Goal: Task Accomplishment & Management: Complete application form

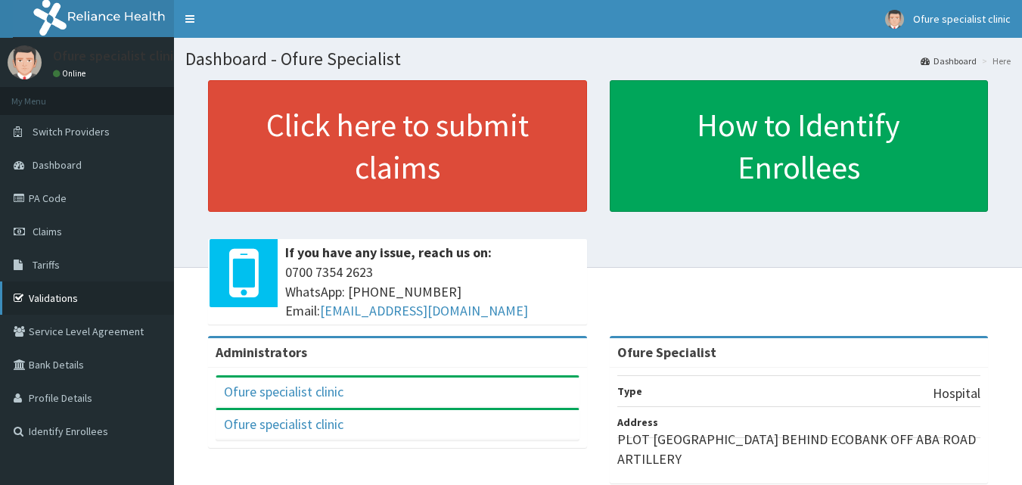
click at [66, 295] on link "Validations" at bounding box center [87, 297] width 174 height 33
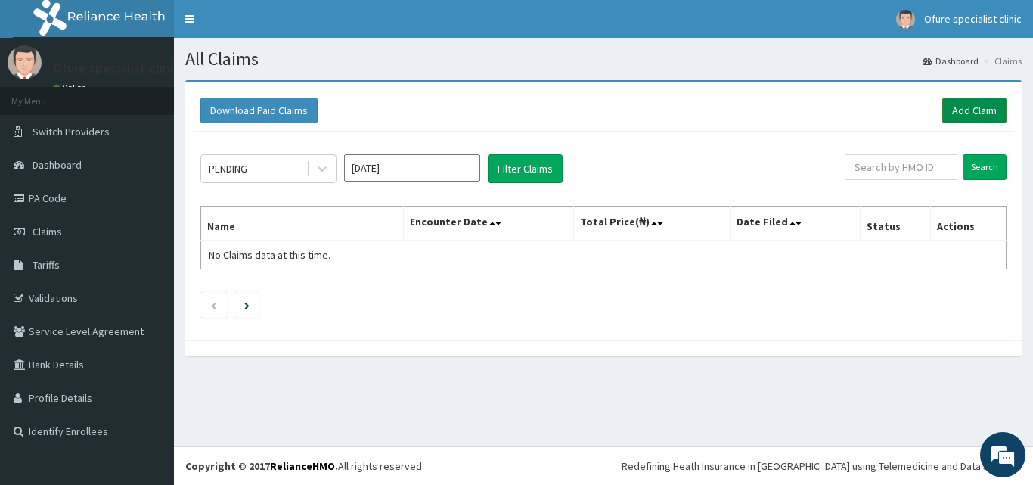
click at [968, 108] on link "Add Claim" at bounding box center [975, 111] width 64 height 26
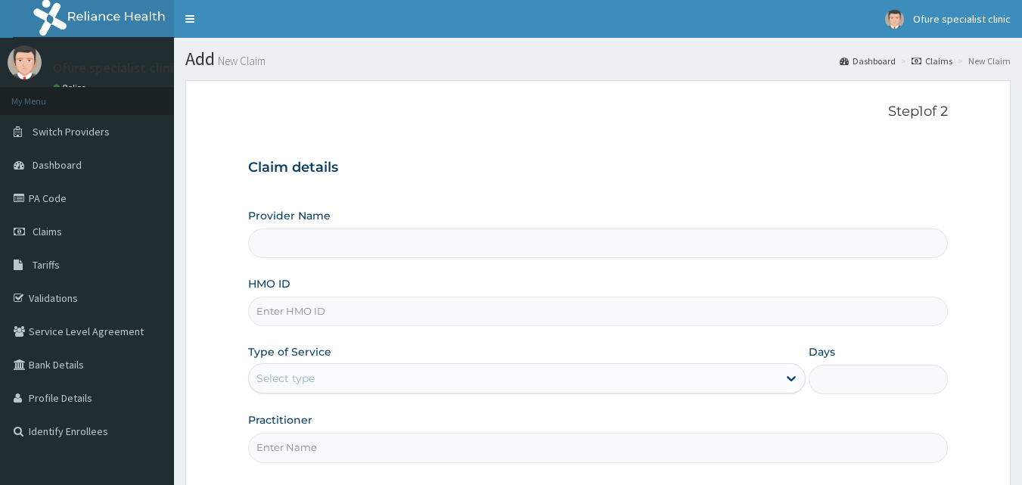
type input "Ofure Specialist"
click at [328, 309] on input "HMO ID" at bounding box center [598, 312] width 700 height 30
type input "ZTE/10017/0"
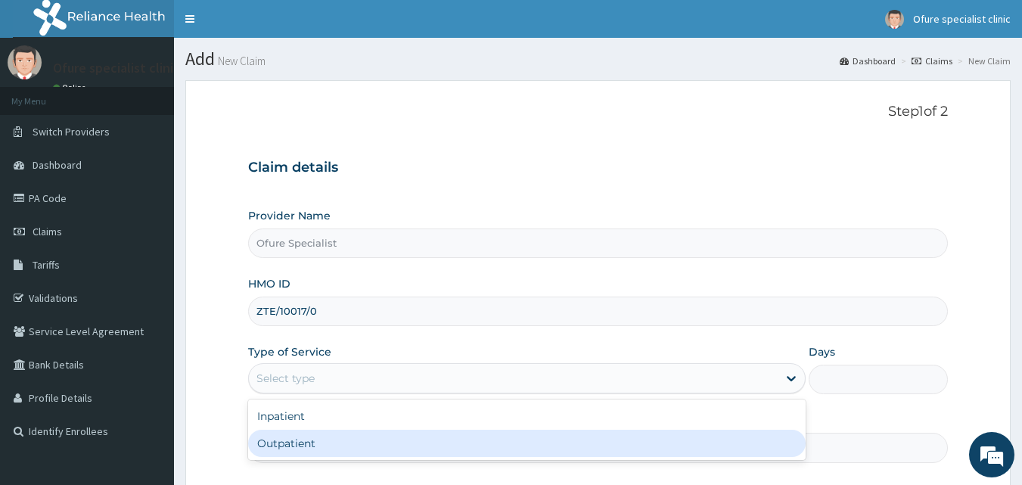
click at [684, 440] on div "Outpatient" at bounding box center [526, 443] width 557 height 27
type input "1"
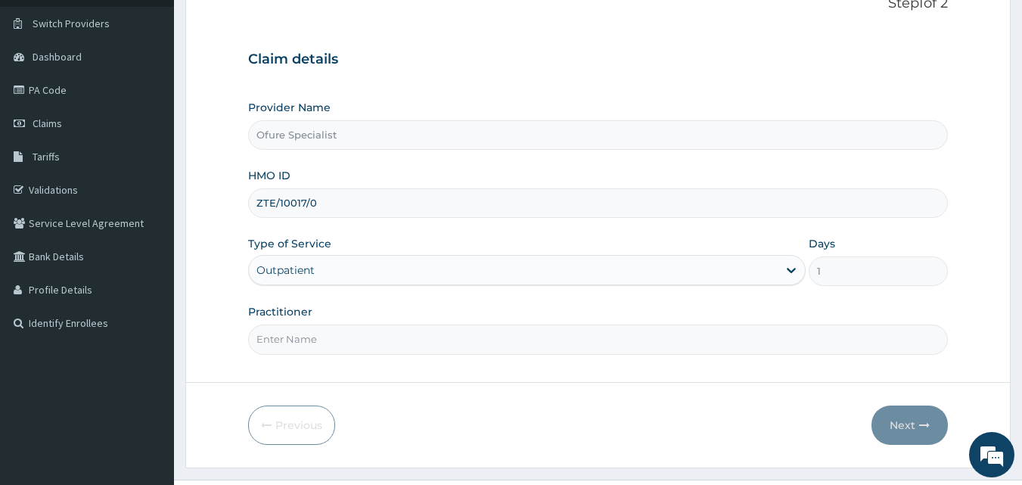
scroll to position [113, 0]
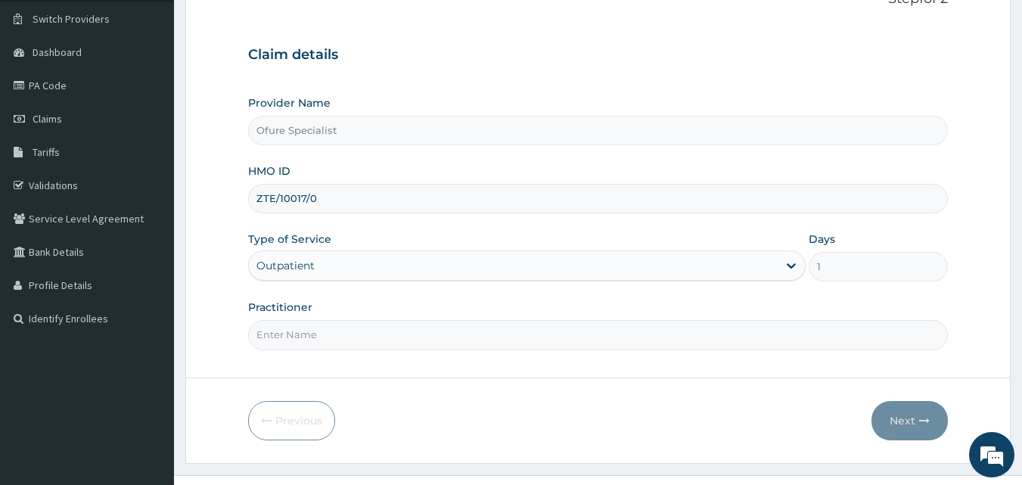
click at [326, 340] on input "Practitioner" at bounding box center [598, 335] width 700 height 30
type input "DR. OBILAHI"
click at [900, 424] on button "Next" at bounding box center [909, 420] width 76 height 39
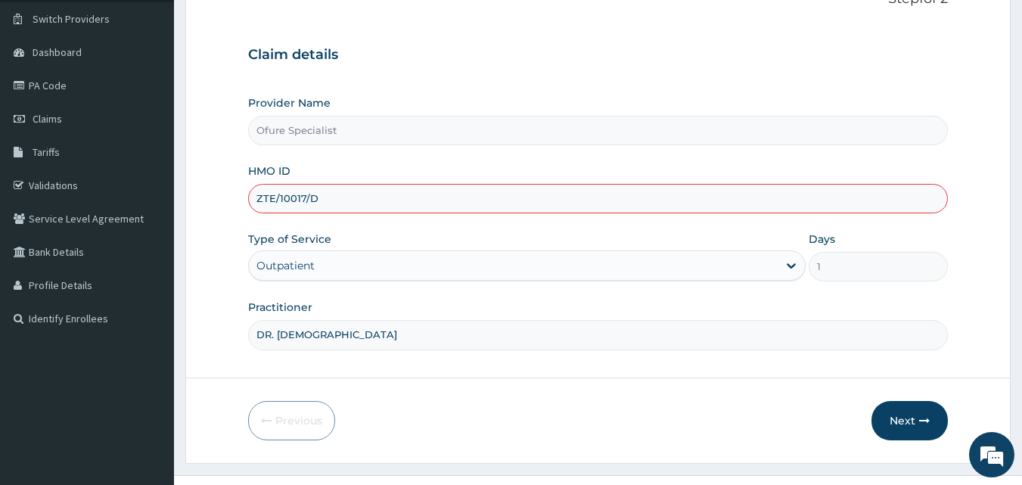
type input "ZTE/10017/D"
click at [903, 429] on button "Next" at bounding box center [909, 420] width 76 height 39
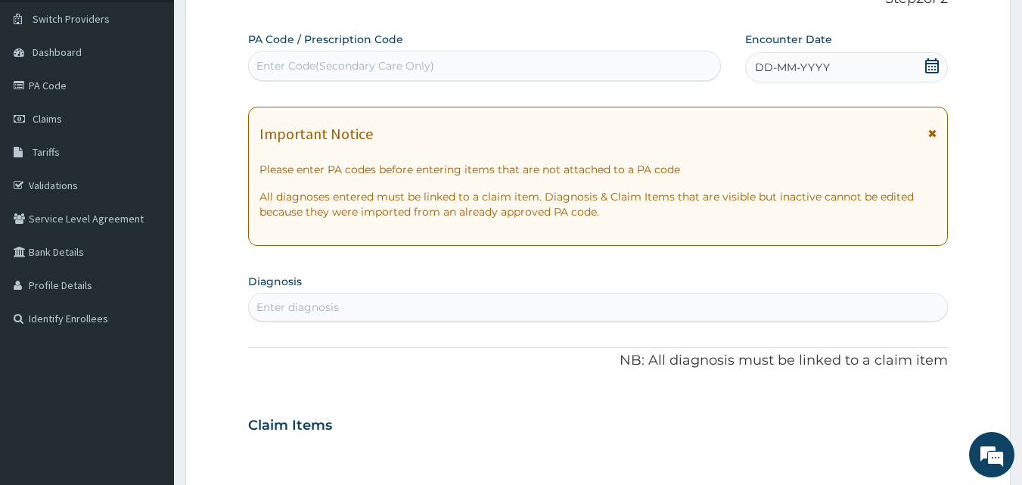
click at [927, 67] on icon at bounding box center [931, 65] width 15 height 15
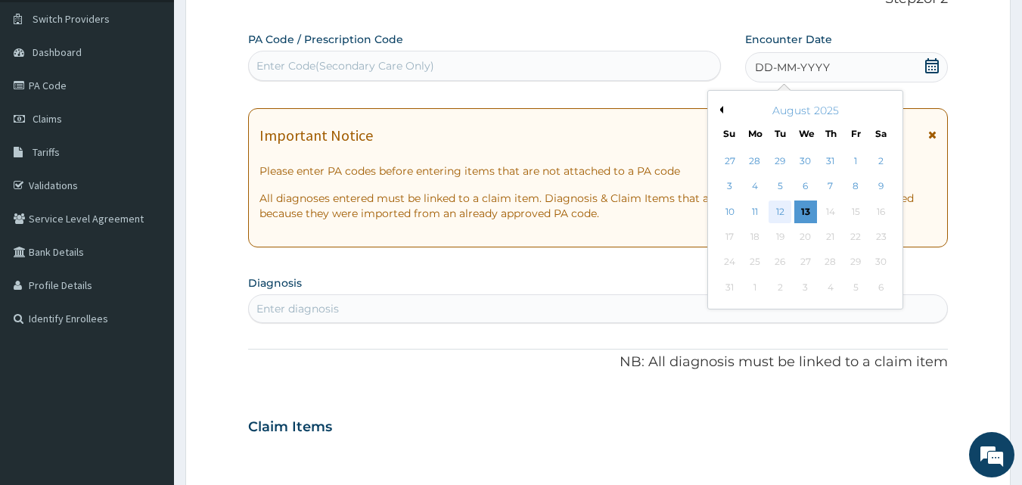
click at [780, 213] on div "12" at bounding box center [780, 211] width 23 height 23
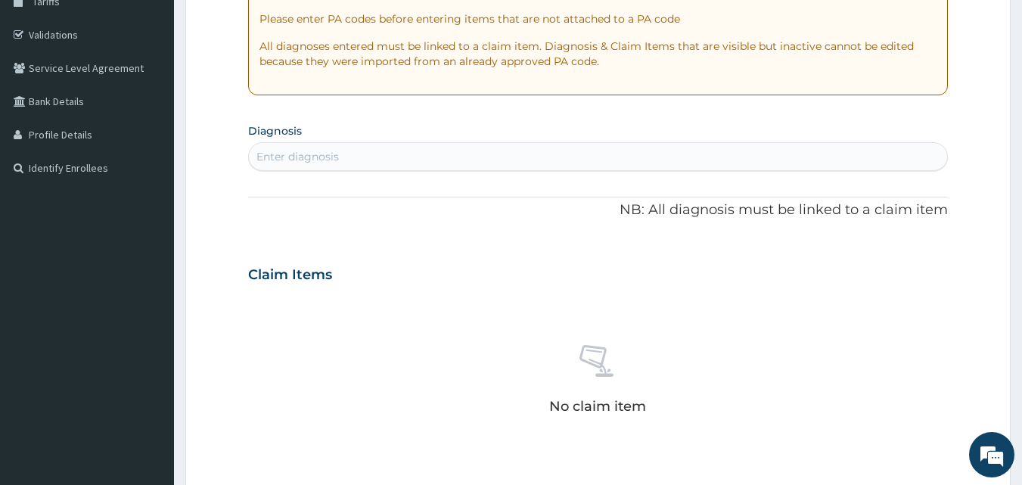
scroll to position [276, 0]
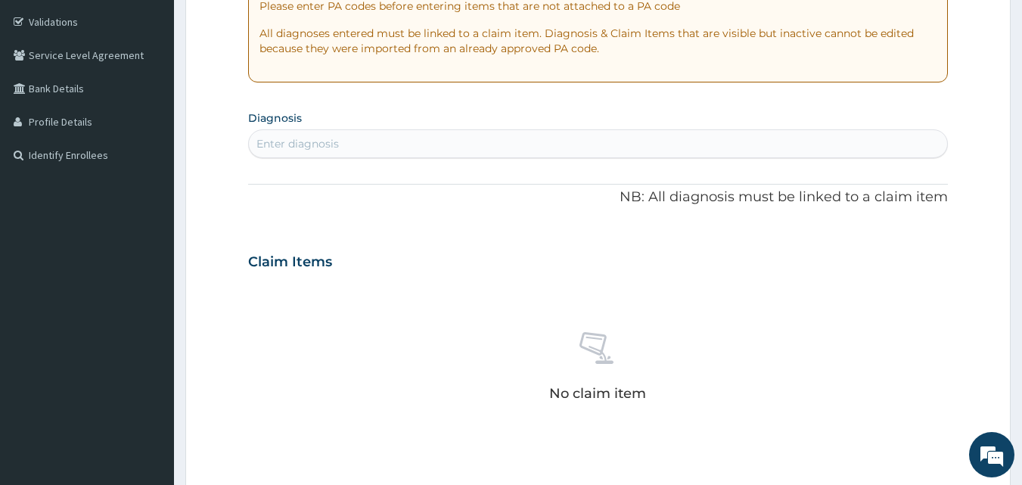
click at [309, 142] on div "Enter diagnosis" at bounding box center [297, 143] width 82 height 15
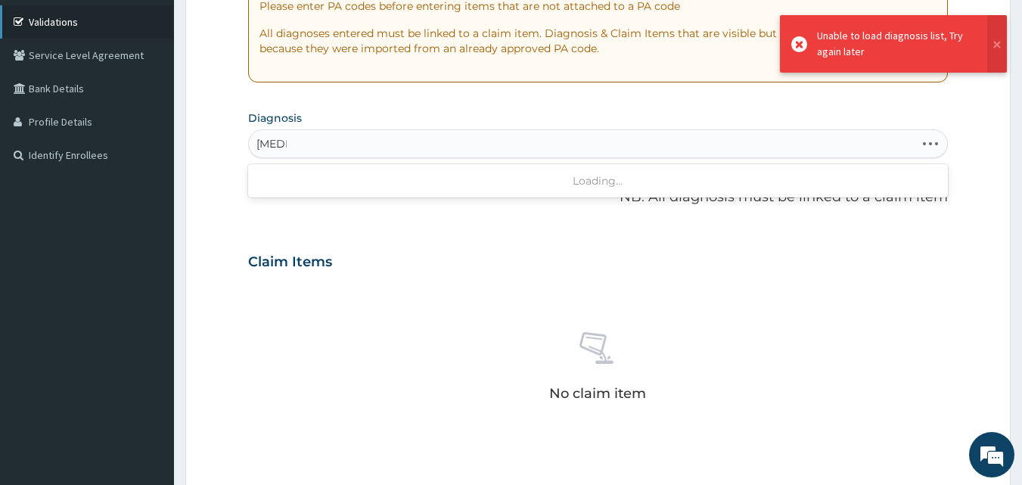
type input "tonsil"
